Goal: Task Accomplishment & Management: Manage account settings

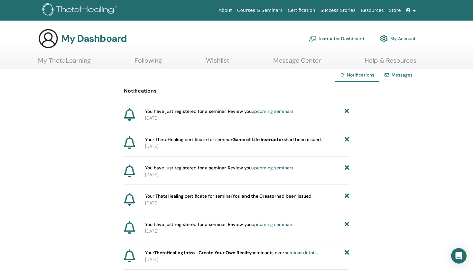
click at [332, 36] on link "Instructor Dashboard" at bounding box center [336, 39] width 55 height 14
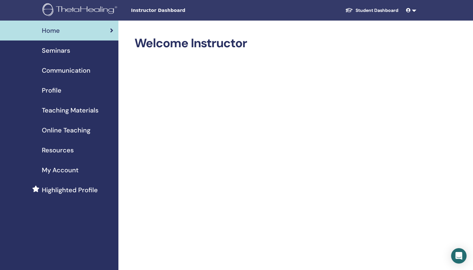
click at [411, 9] on span at bounding box center [409, 10] width 6 height 5
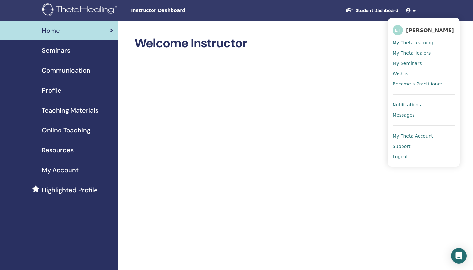
click at [419, 135] on span "My Theta Account" at bounding box center [412, 136] width 41 height 6
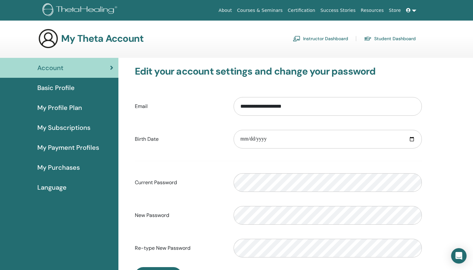
click at [70, 86] on span "Basic Profile" at bounding box center [55, 88] width 37 height 10
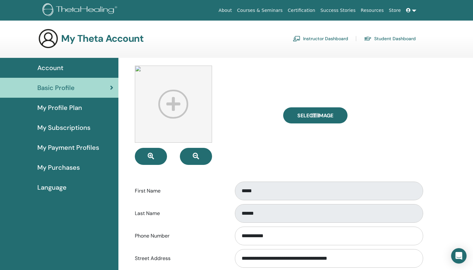
click at [175, 104] on img at bounding box center [173, 104] width 77 height 77
click at [175, 105] on img at bounding box center [173, 104] width 77 height 77
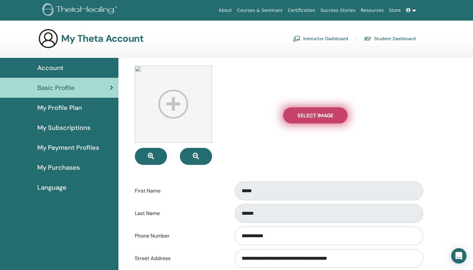
click at [321, 118] on span "Select Image" at bounding box center [315, 115] width 36 height 7
click at [319, 118] on input "Select Image" at bounding box center [315, 115] width 8 height 5
type input "**********"
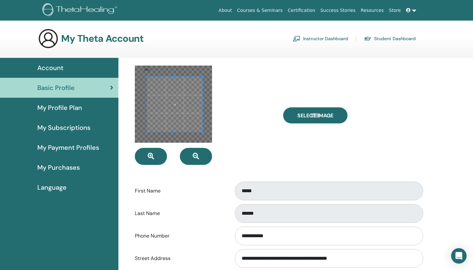
click at [146, 67] on div at bounding box center [173, 104] width 77 height 77
click at [202, 127] on div at bounding box center [174, 104] width 55 height 55
click at [202, 138] on div at bounding box center [173, 104] width 77 height 77
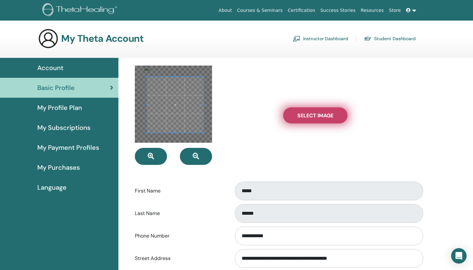
click at [312, 110] on label "Select Image" at bounding box center [315, 115] width 64 height 16
click at [312, 113] on input "Select Image" at bounding box center [315, 115] width 8 height 5
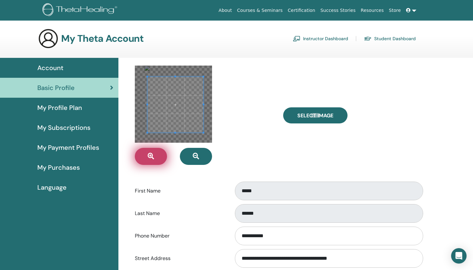
click at [163, 156] on button "button" at bounding box center [151, 156] width 32 height 17
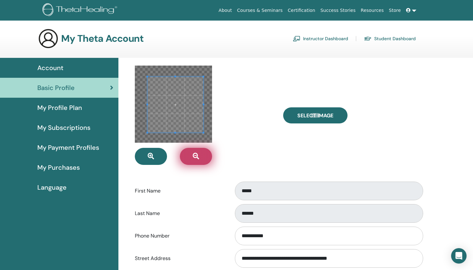
click at [199, 157] on button "button" at bounding box center [196, 156] width 32 height 17
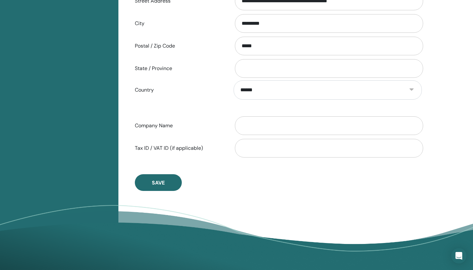
scroll to position [276, 0]
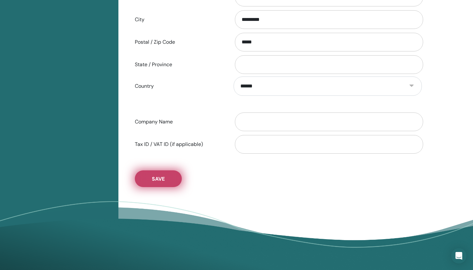
click at [164, 174] on button "Save" at bounding box center [158, 178] width 47 height 17
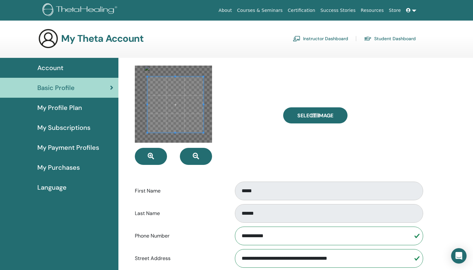
scroll to position [0, 0]
click at [65, 107] on span "My Profile Plan" at bounding box center [59, 108] width 45 height 10
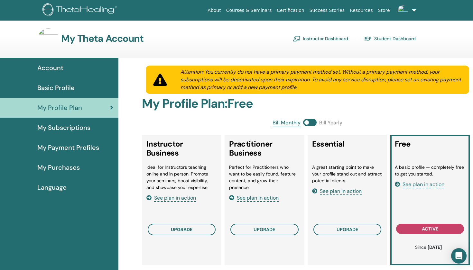
click at [81, 89] on div "Basic Profile" at bounding box center [59, 88] width 108 height 10
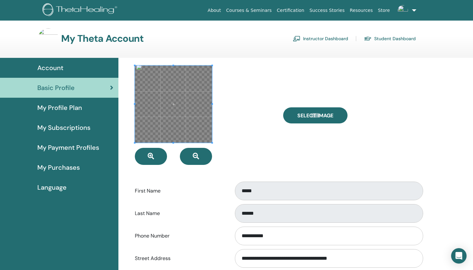
click at [212, 103] on div at bounding box center [173, 104] width 77 height 77
click at [238, 115] on div at bounding box center [204, 115] width 148 height 99
click at [135, 103] on span at bounding box center [173, 104] width 77 height 77
click at [132, 102] on div at bounding box center [204, 115] width 148 height 99
click at [133, 144] on div at bounding box center [204, 115] width 148 height 99
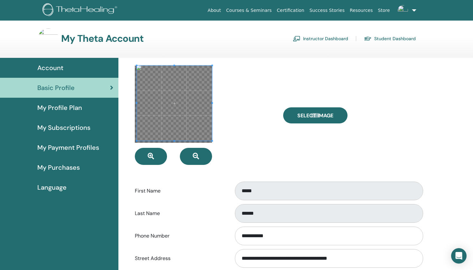
click at [222, 140] on div at bounding box center [204, 115] width 148 height 99
click at [195, 123] on span at bounding box center [173, 103] width 75 height 75
click at [244, 122] on div at bounding box center [204, 115] width 148 height 99
click at [157, 156] on button "button" at bounding box center [151, 156] width 32 height 17
click at [196, 158] on icon "button" at bounding box center [196, 156] width 6 height 6
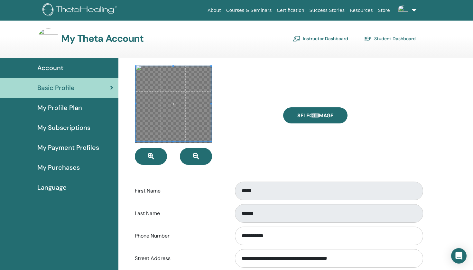
click at [241, 144] on div at bounding box center [204, 115] width 148 height 99
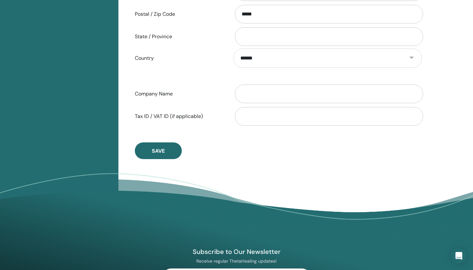
scroll to position [315, 0]
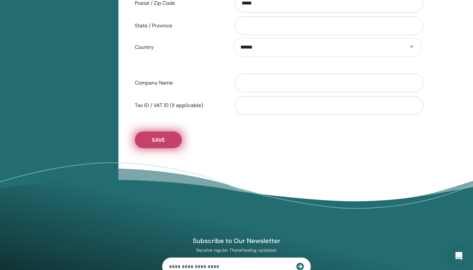
click at [164, 141] on span "Save" at bounding box center [158, 140] width 13 height 7
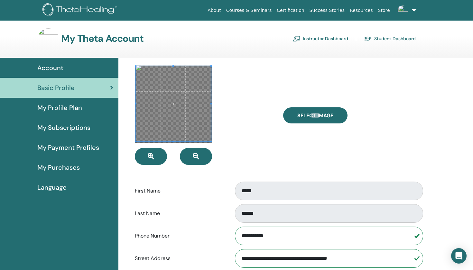
scroll to position [0, 0]
click at [50, 43] on img at bounding box center [48, 38] width 21 height 21
click at [49, 41] on img at bounding box center [48, 38] width 21 height 21
click at [58, 69] on span "Account" at bounding box center [50, 68] width 26 height 10
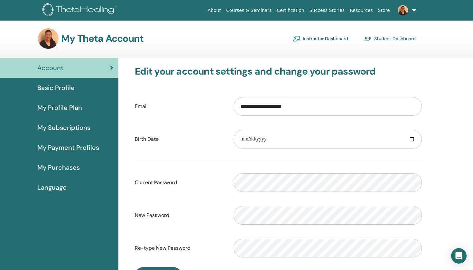
click at [57, 106] on span "My Profile Plan" at bounding box center [59, 108] width 45 height 10
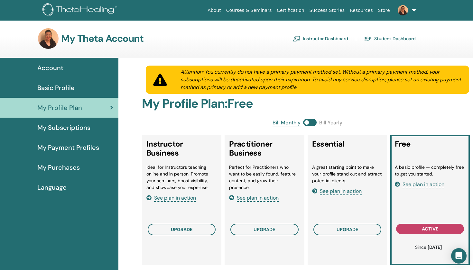
click at [50, 42] on img at bounding box center [48, 38] width 21 height 21
click at [425, 230] on span "active" at bounding box center [430, 228] width 16 height 5
